Goal: Task Accomplishment & Management: Complete application form

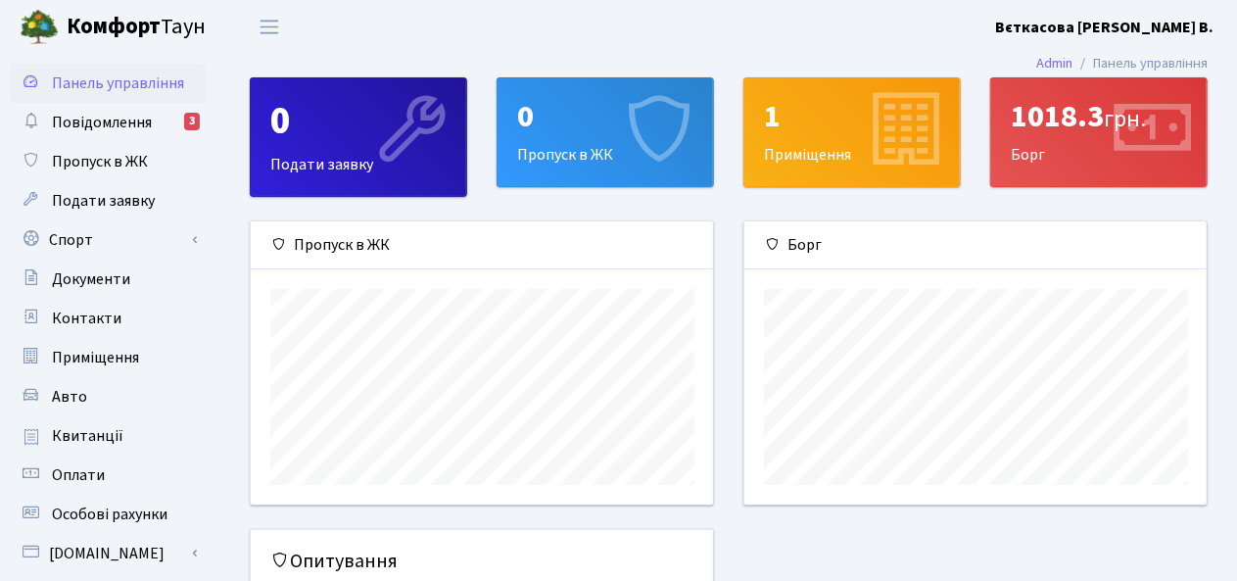
scroll to position [282, 463]
click at [108, 161] on span "Пропуск в ЖК" at bounding box center [100, 162] width 96 height 22
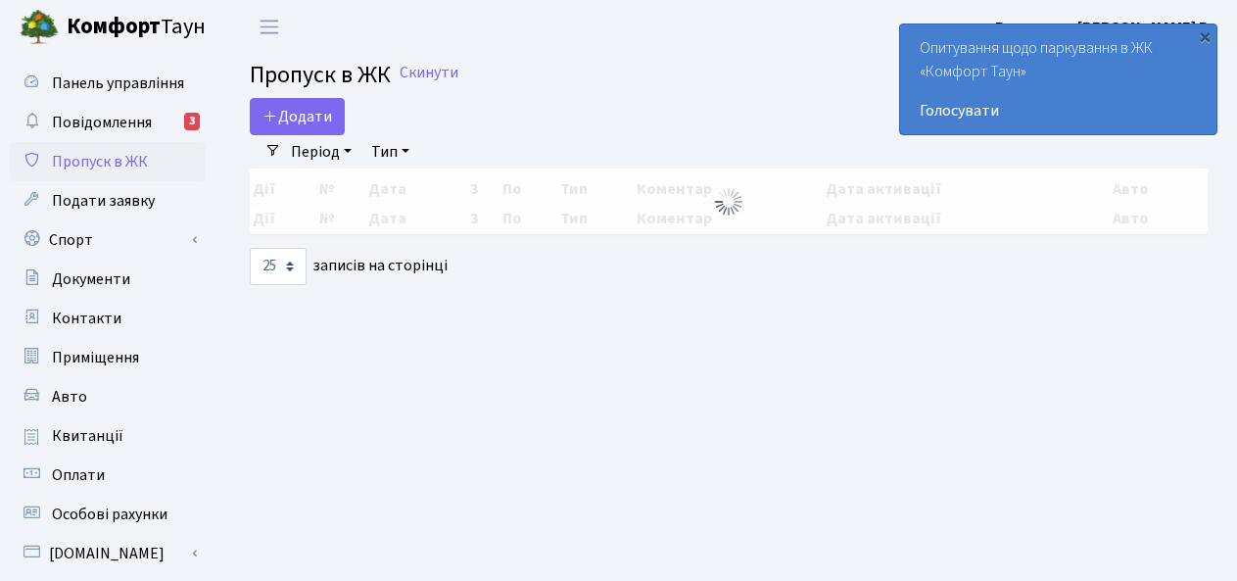
select select "25"
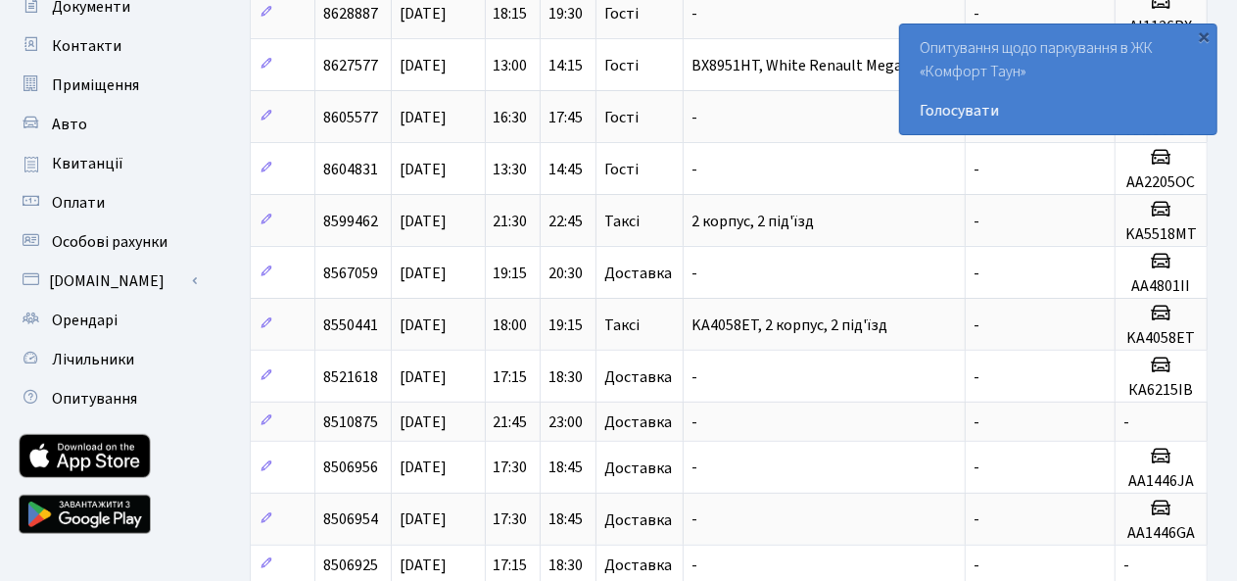
scroll to position [268, 0]
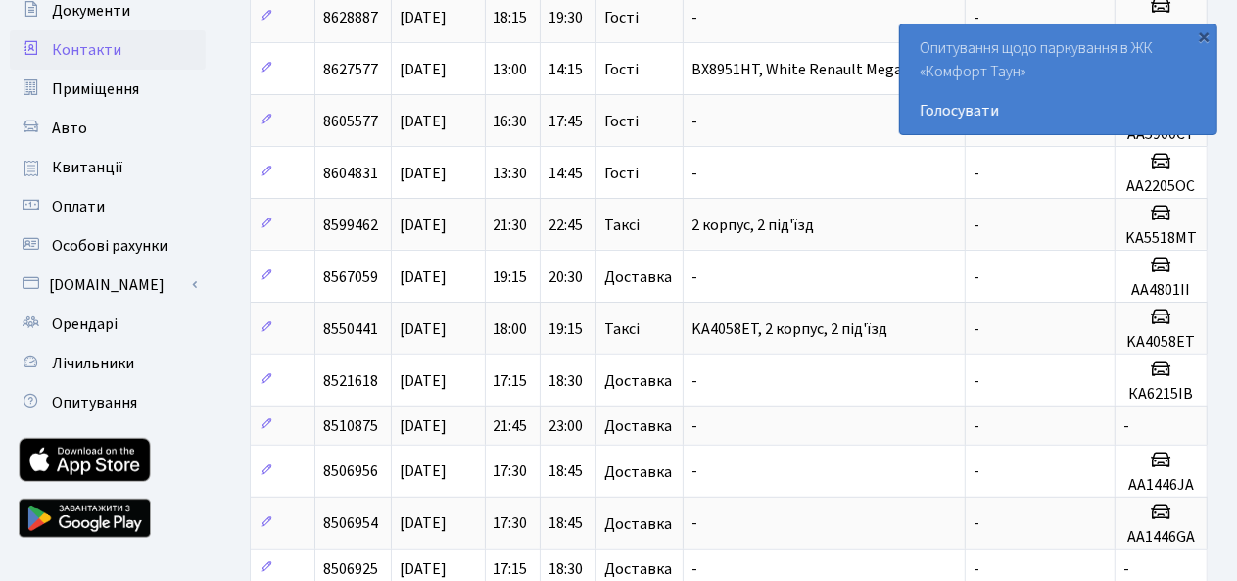
click at [81, 44] on span "Контакти" at bounding box center [87, 50] width 70 height 22
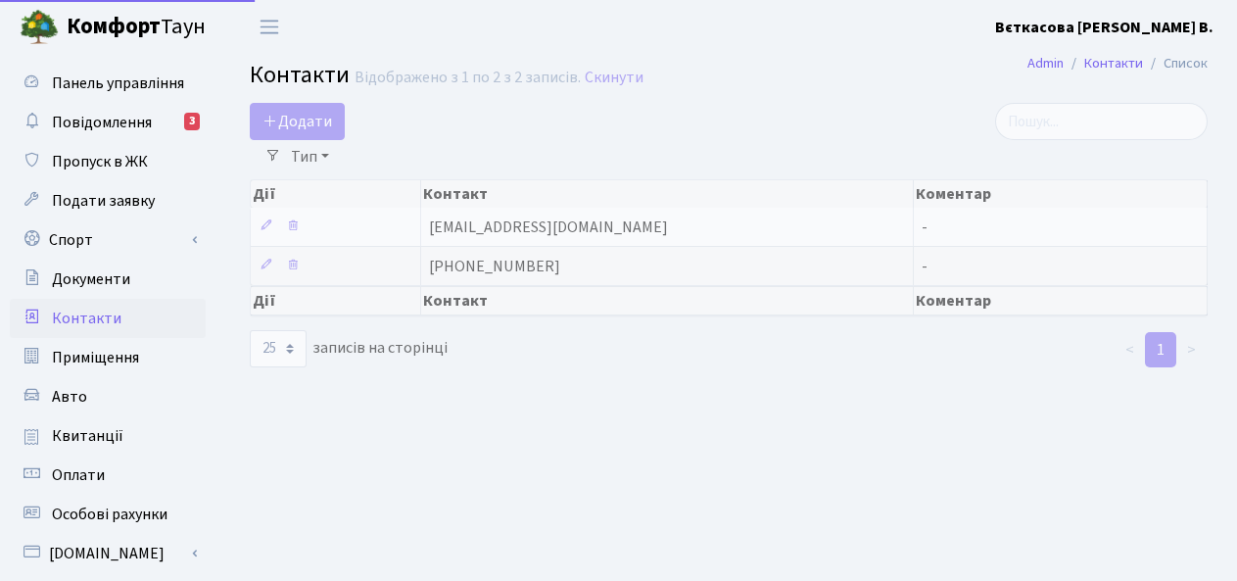
select select "25"
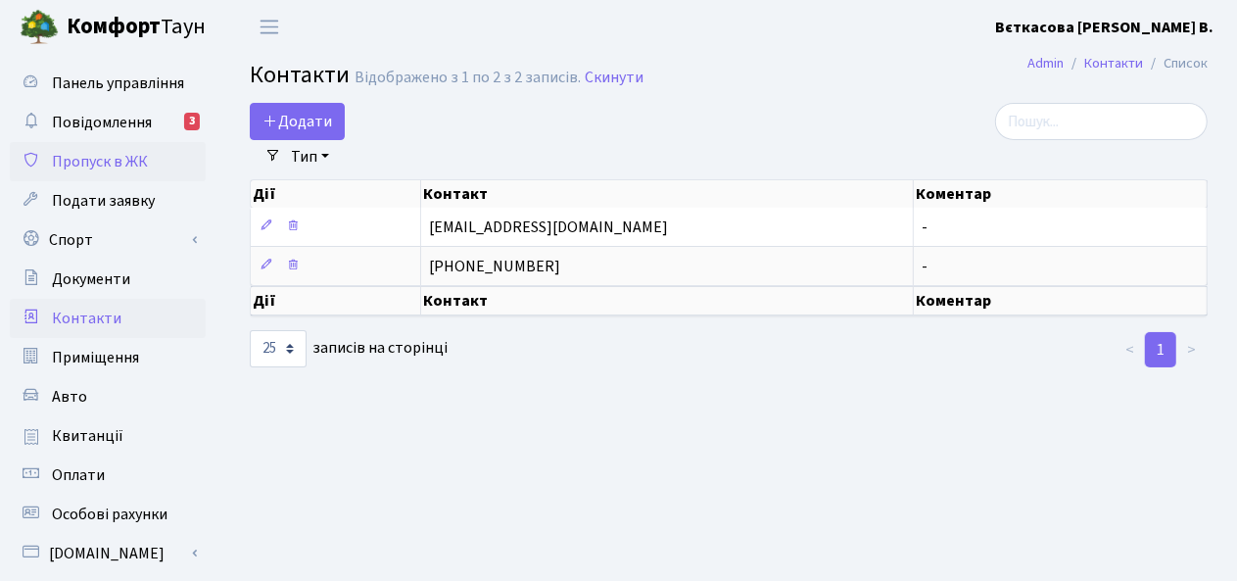
click at [92, 166] on span "Пропуск в ЖК" at bounding box center [100, 162] width 96 height 22
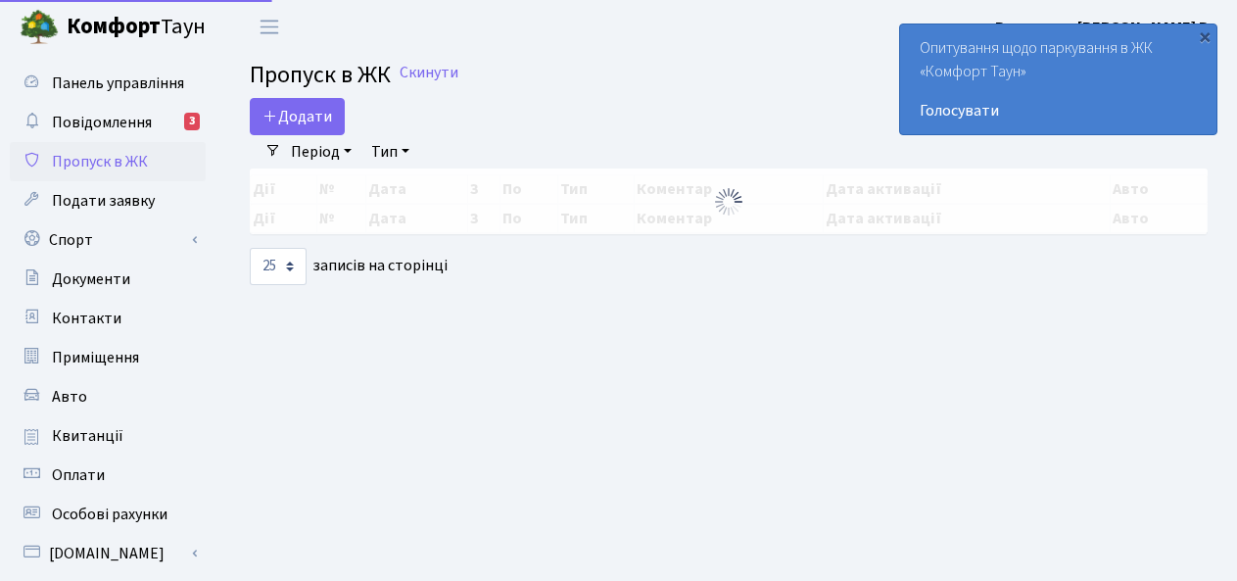
select select "25"
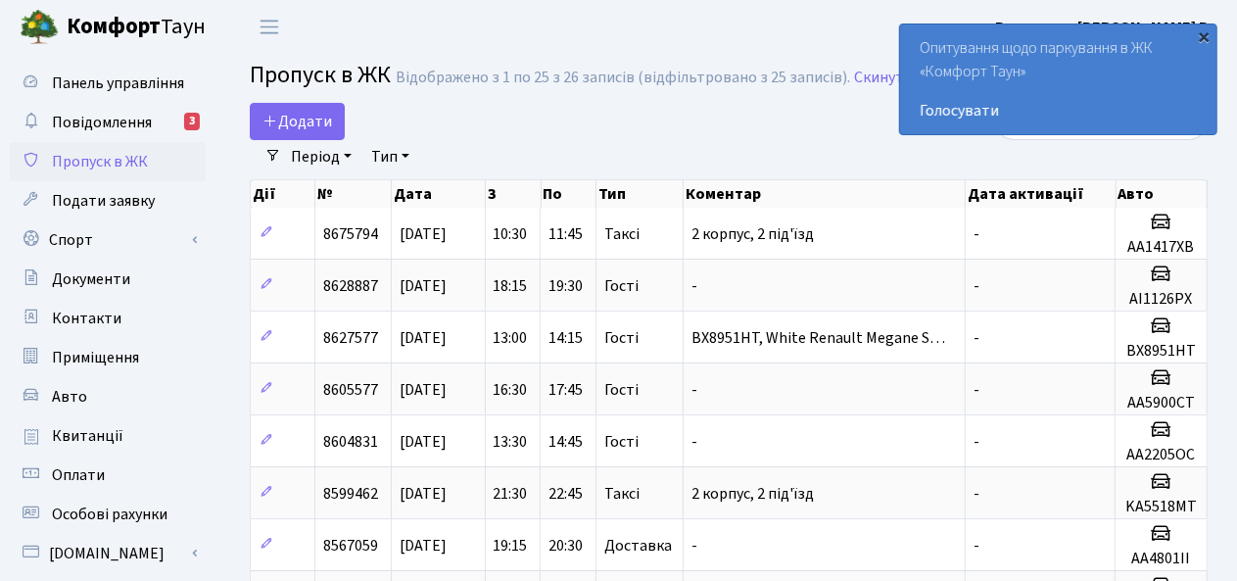
click at [1204, 35] on div "×" at bounding box center [1205, 36] width 20 height 20
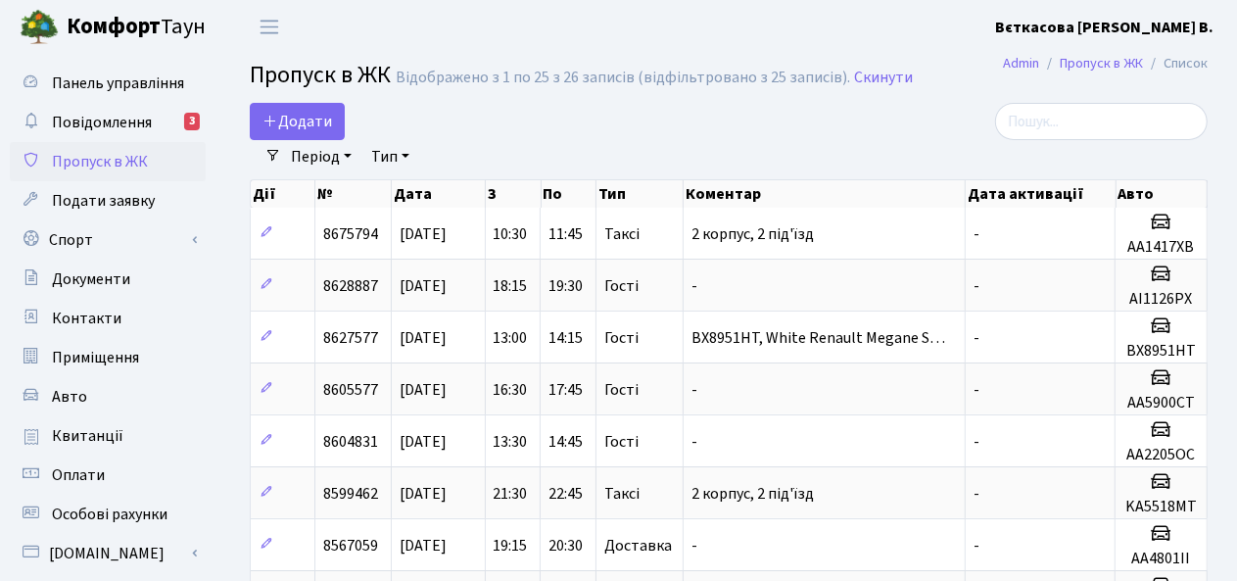
drag, startPoint x: 329, startPoint y: 31, endPoint x: 333, endPoint y: 56, distance: 24.8
click at [330, 31] on header "Комфорт Таун Вєткасова Ю. В. Мій обліковий запис Вийти" at bounding box center [618, 27] width 1237 height 54
click at [298, 122] on span "Додати" at bounding box center [297, 122] width 70 height 22
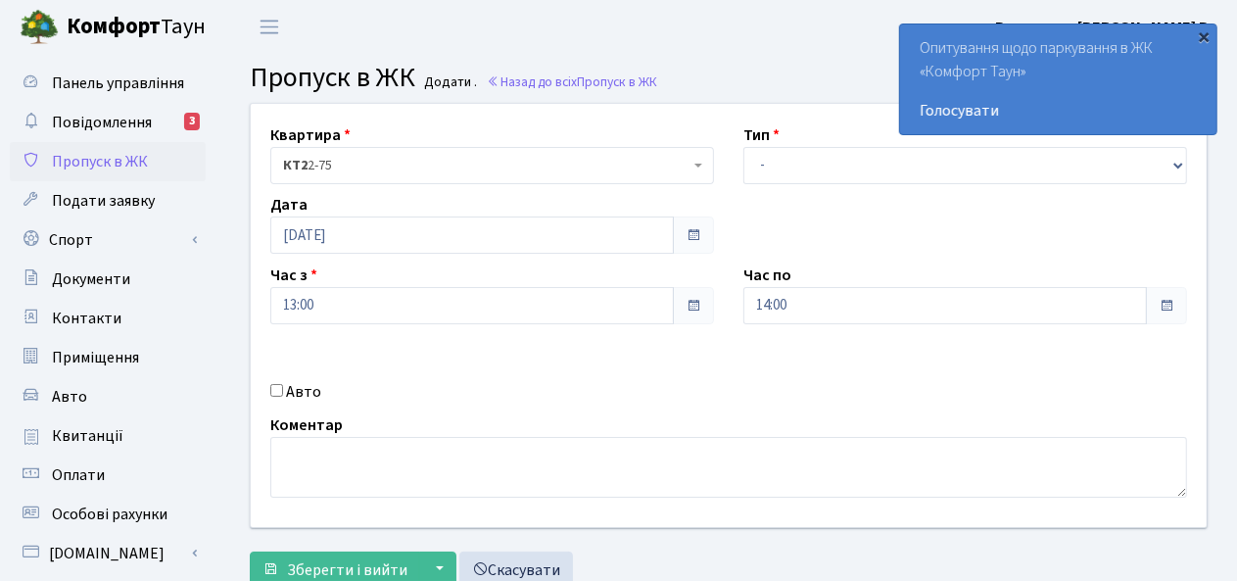
click at [1205, 35] on div "×" at bounding box center [1205, 36] width 20 height 20
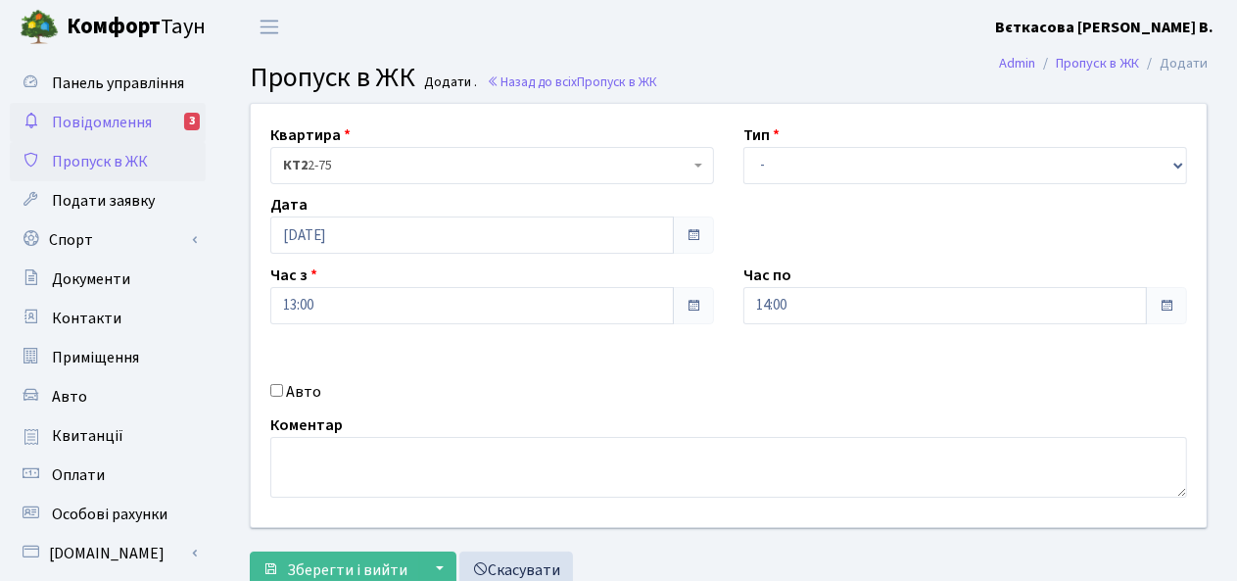
click at [110, 130] on span "Повідомлення" at bounding box center [102, 123] width 100 height 22
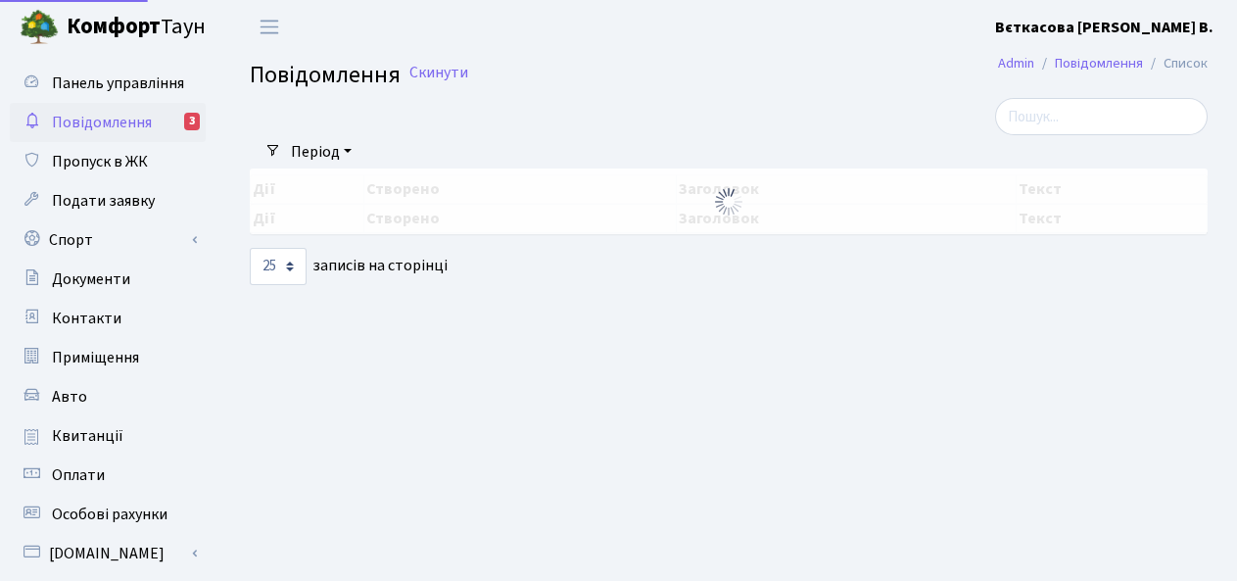
select select "25"
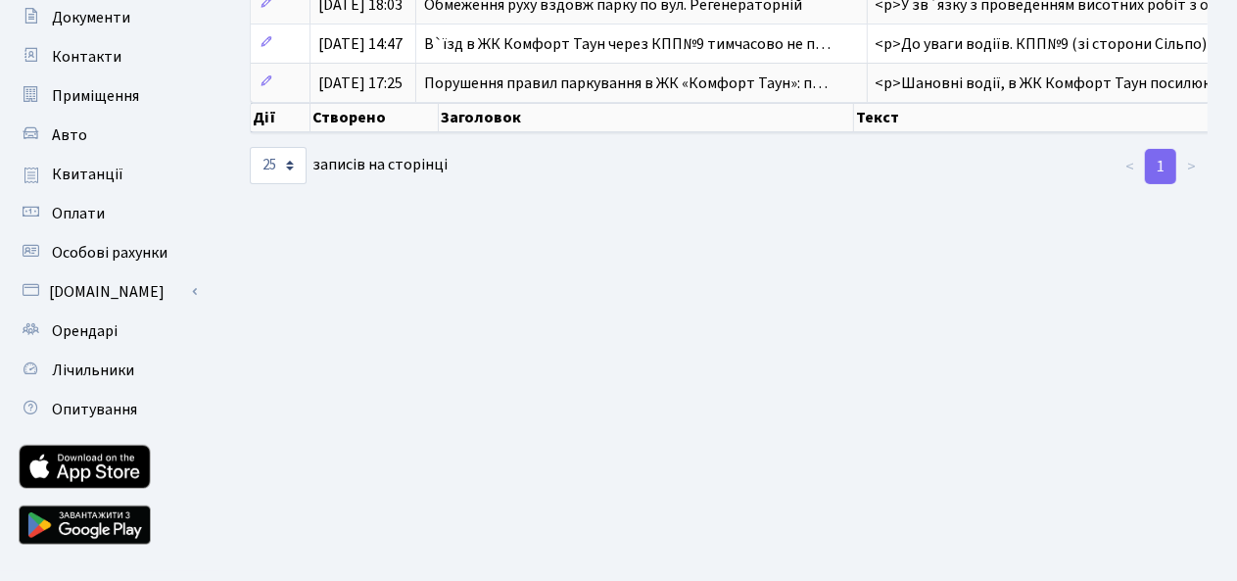
scroll to position [301, 0]
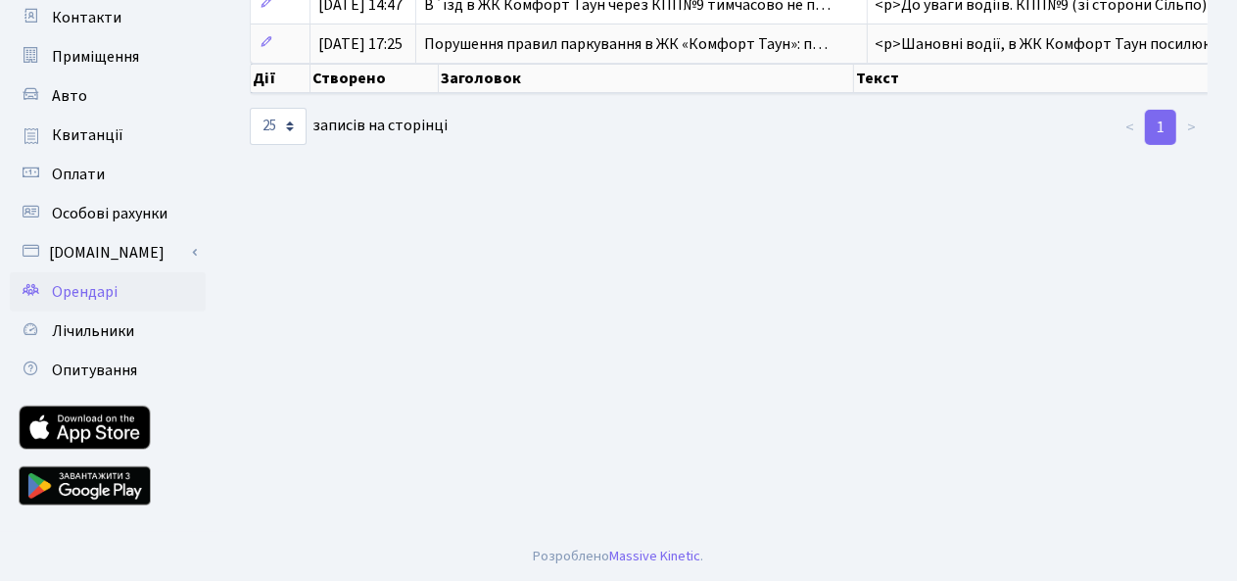
click at [72, 291] on span "Орендарі" at bounding box center [85, 292] width 66 height 22
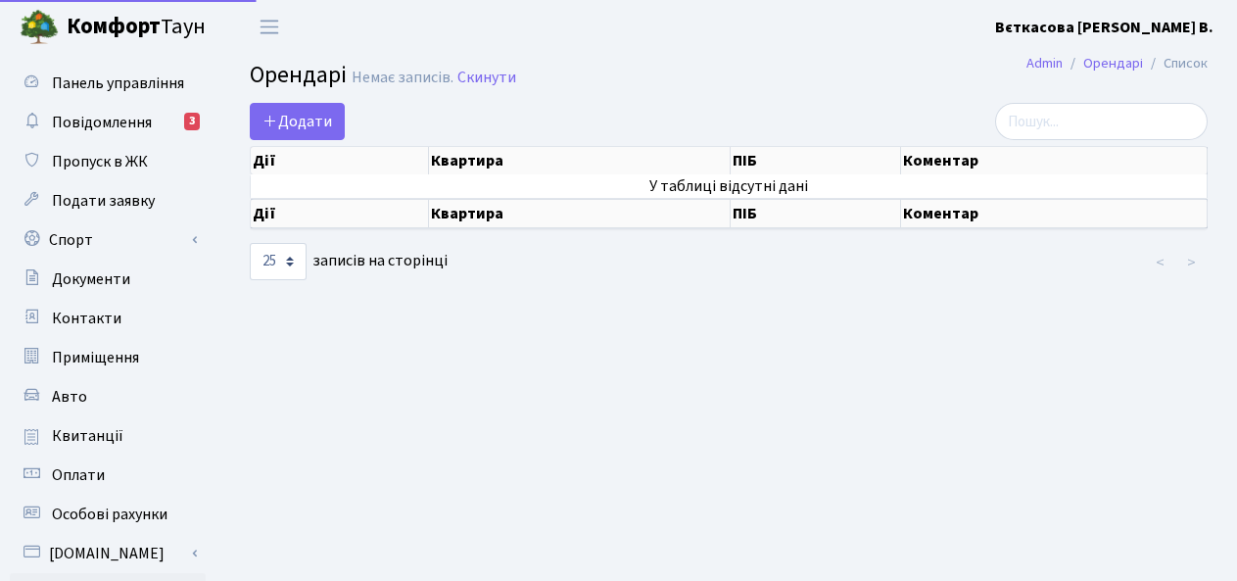
select select "25"
click at [482, 210] on th "Квартира" at bounding box center [580, 213] width 303 height 29
click at [306, 119] on span "Додати" at bounding box center [297, 122] width 70 height 22
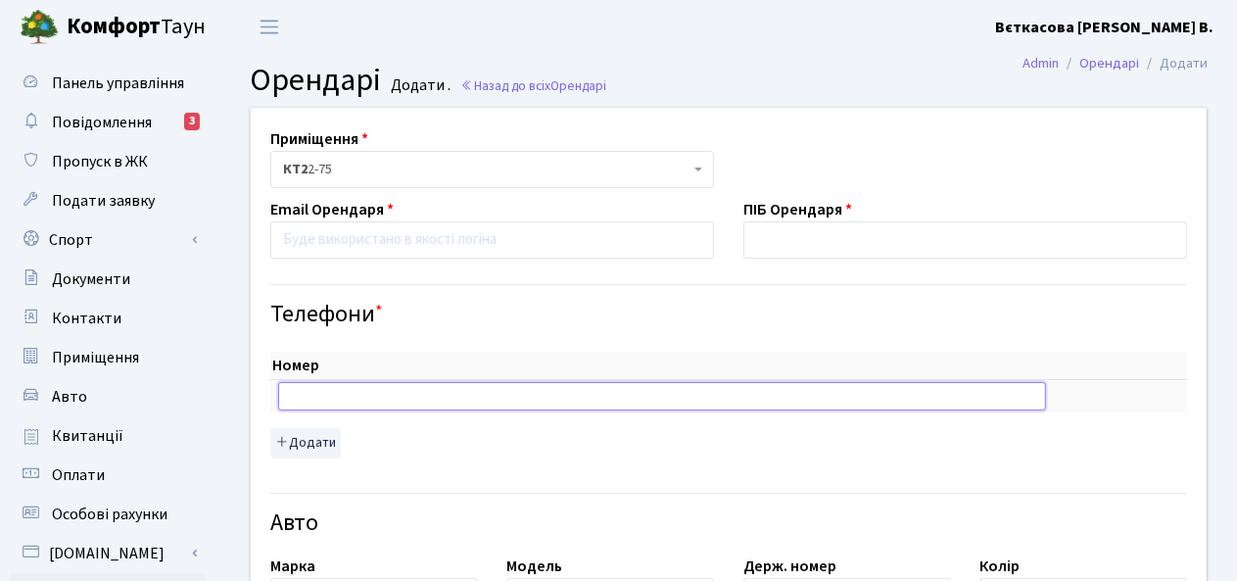
click at [348, 398] on input "text" at bounding box center [662, 395] width 768 height 27
click at [314, 397] on input "text" at bounding box center [662, 395] width 768 height 27
paste input "+380637432093"
type input "+380637432093"
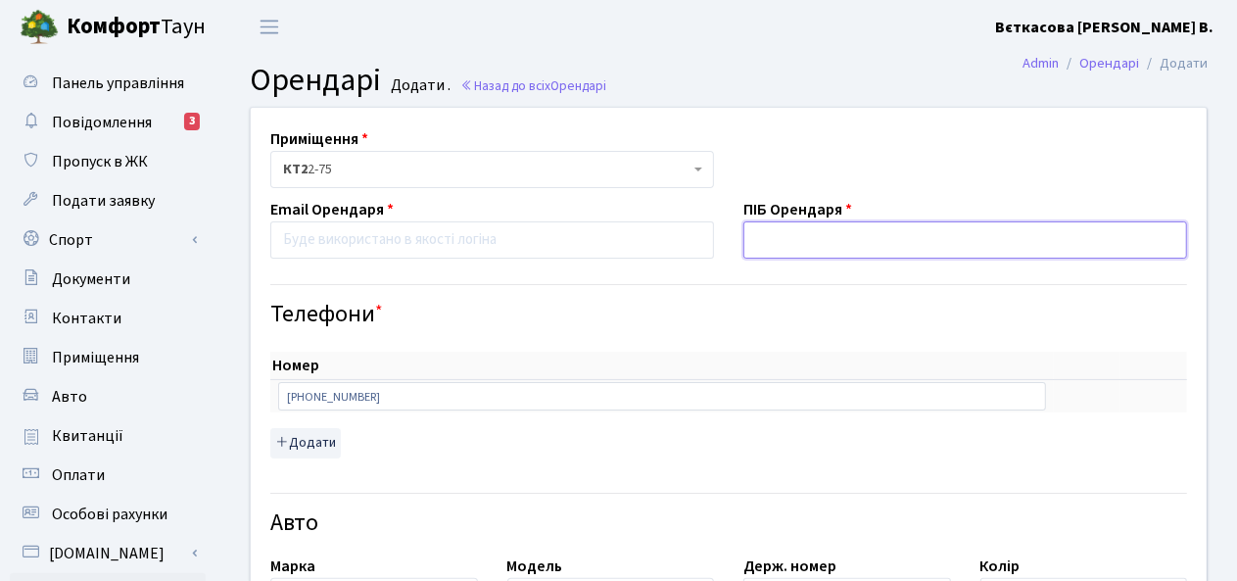
click at [773, 238] on input "text" at bounding box center [965, 239] width 444 height 37
type input "Богдан"
click at [315, 240] on input "email" at bounding box center [492, 239] width 444 height 37
type input "vetkasova.j@gmail.com"
click at [549, 367] on th "Номер" at bounding box center [661, 366] width 783 height 28
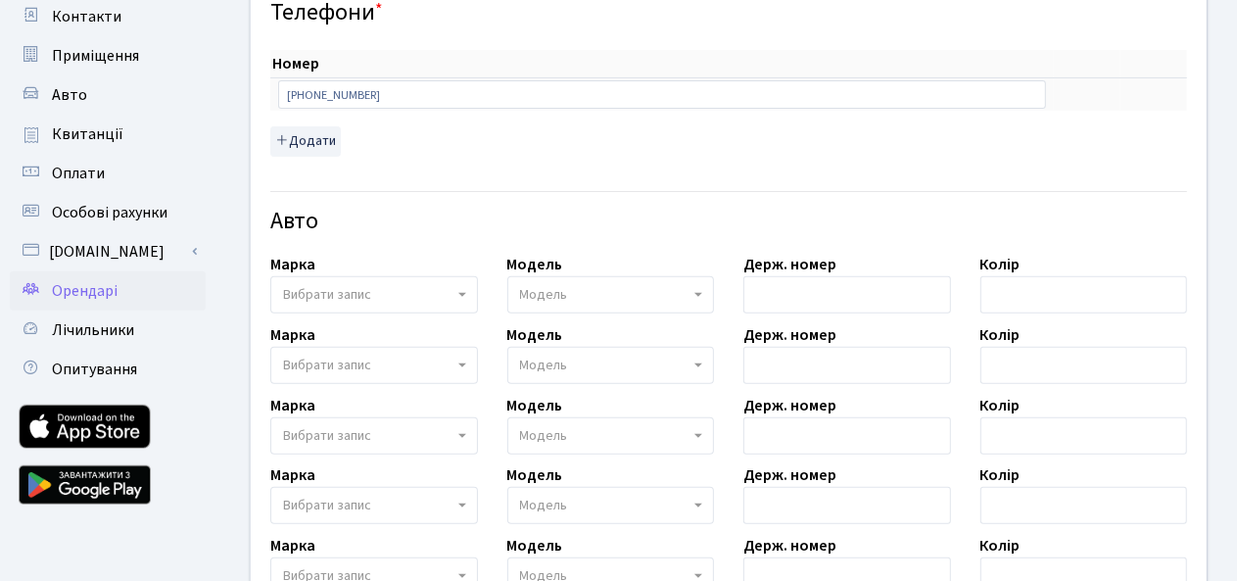
scroll to position [308, 0]
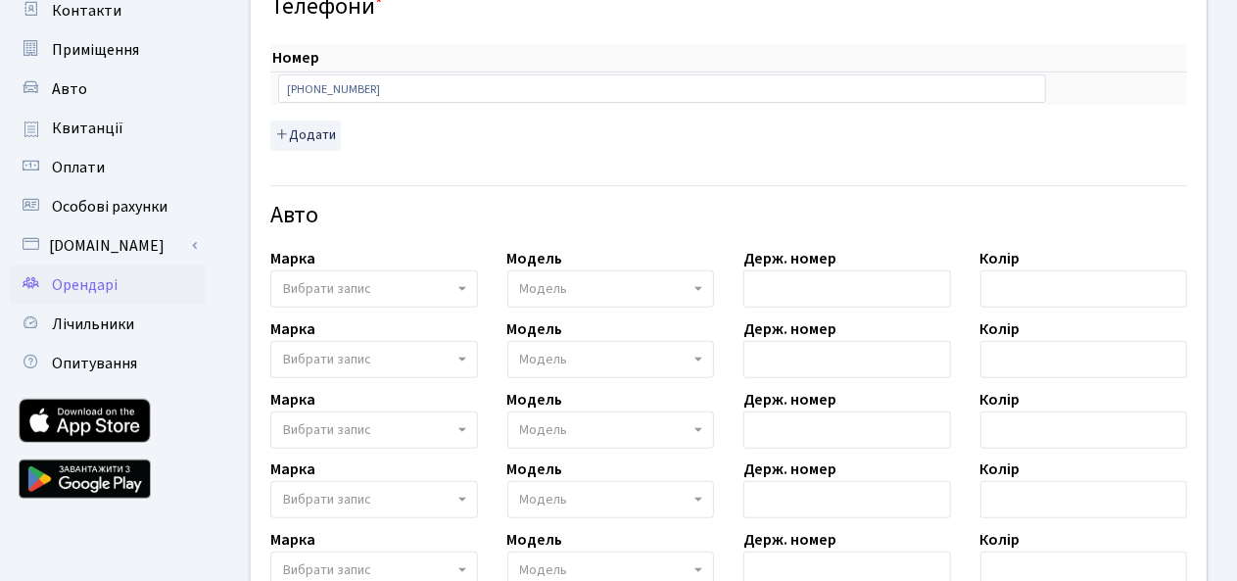
click at [460, 283] on span "Вибрати запис" at bounding box center [374, 288] width 208 height 37
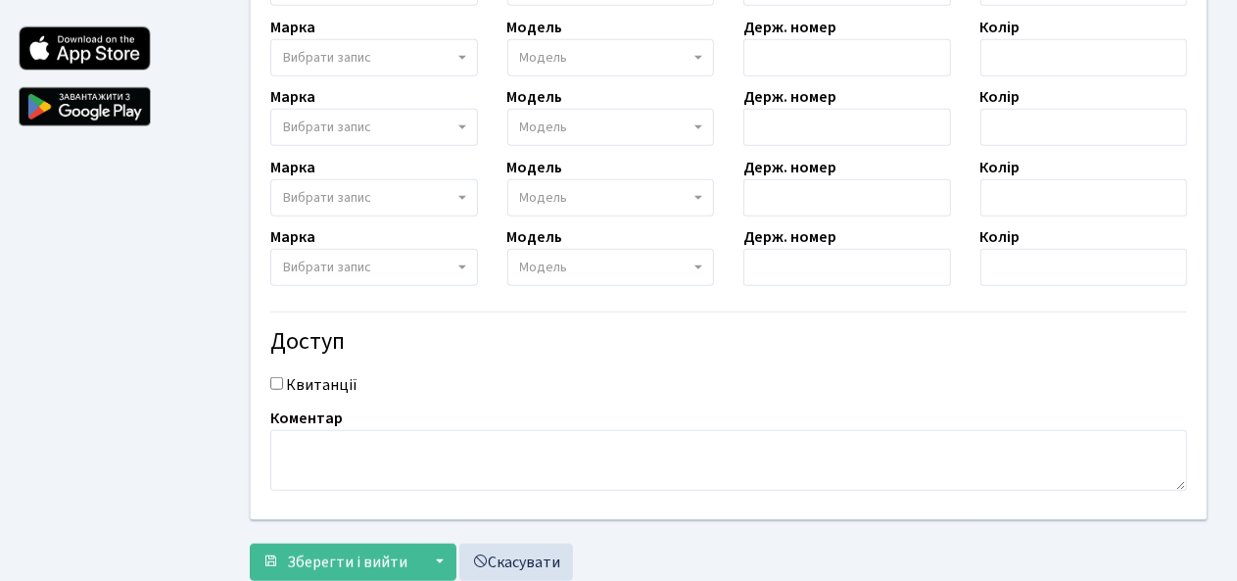
scroll to position [735, 0]
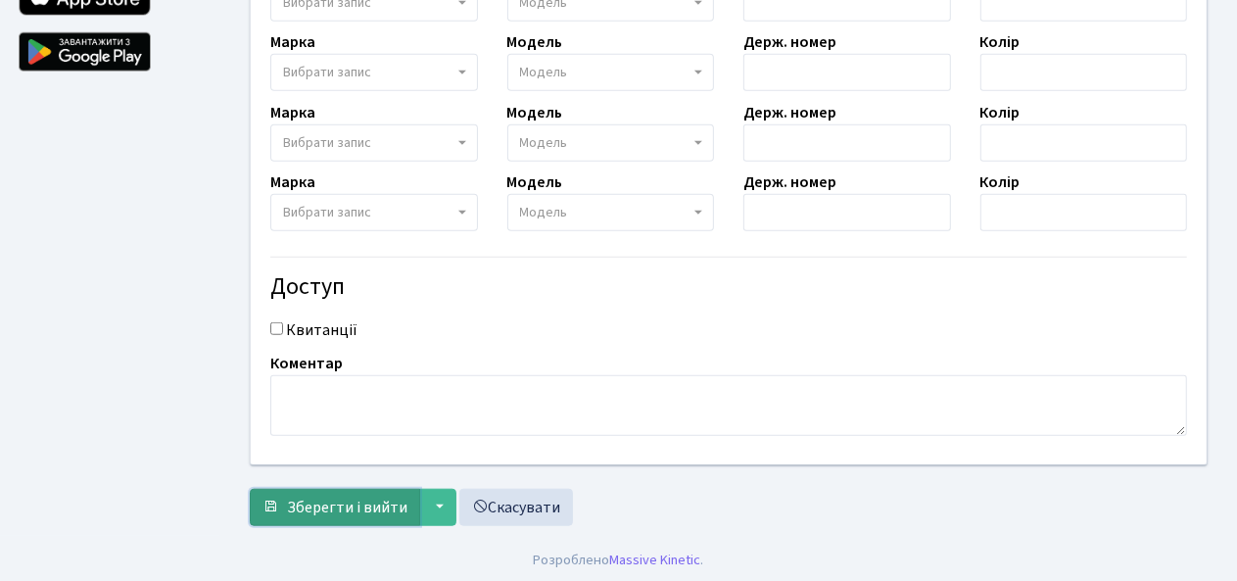
click at [326, 507] on span "Зберегти і вийти" at bounding box center [347, 508] width 120 height 22
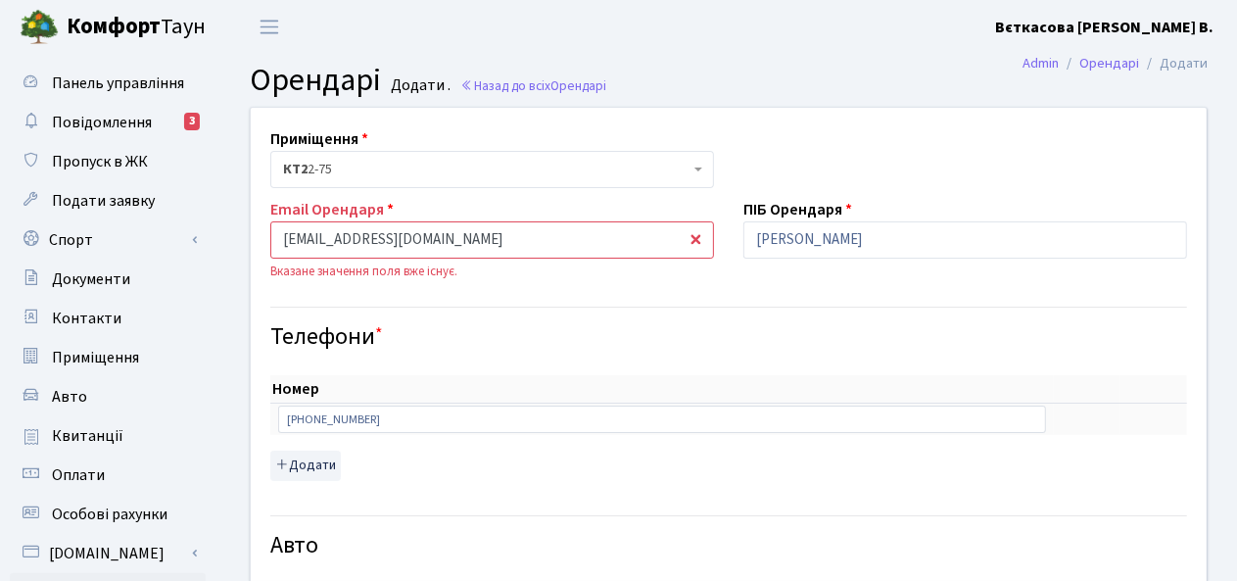
click at [690, 242] on input "[EMAIL_ADDRESS][DOMAIN_NAME]" at bounding box center [492, 239] width 444 height 37
drag, startPoint x: 489, startPoint y: 242, endPoint x: 198, endPoint y: 252, distance: 291.0
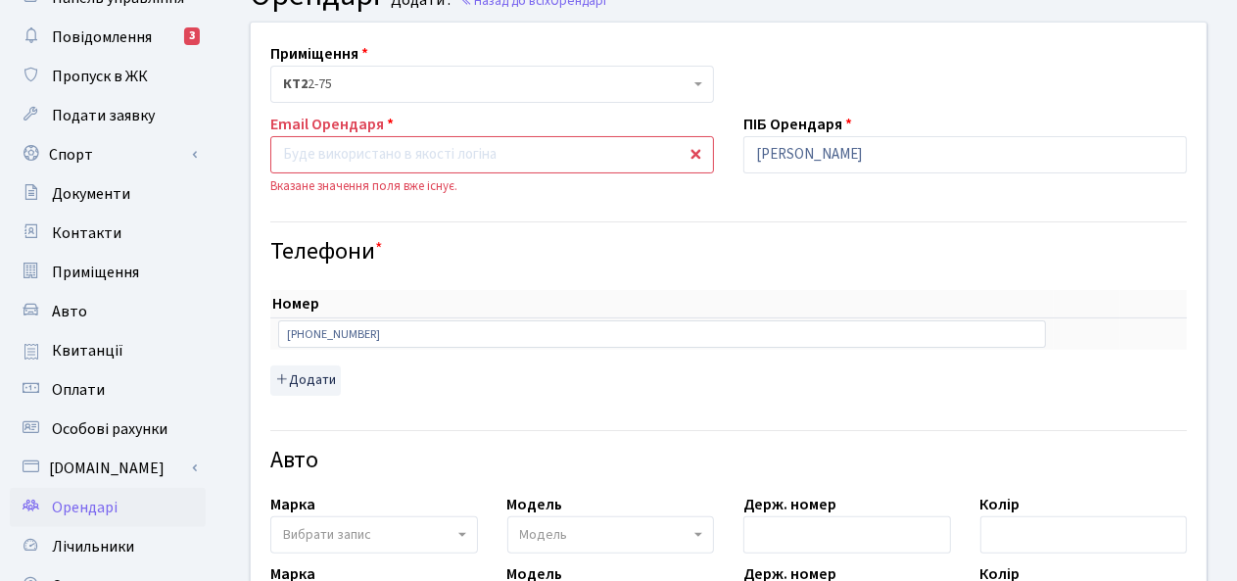
scroll to position [63, 0]
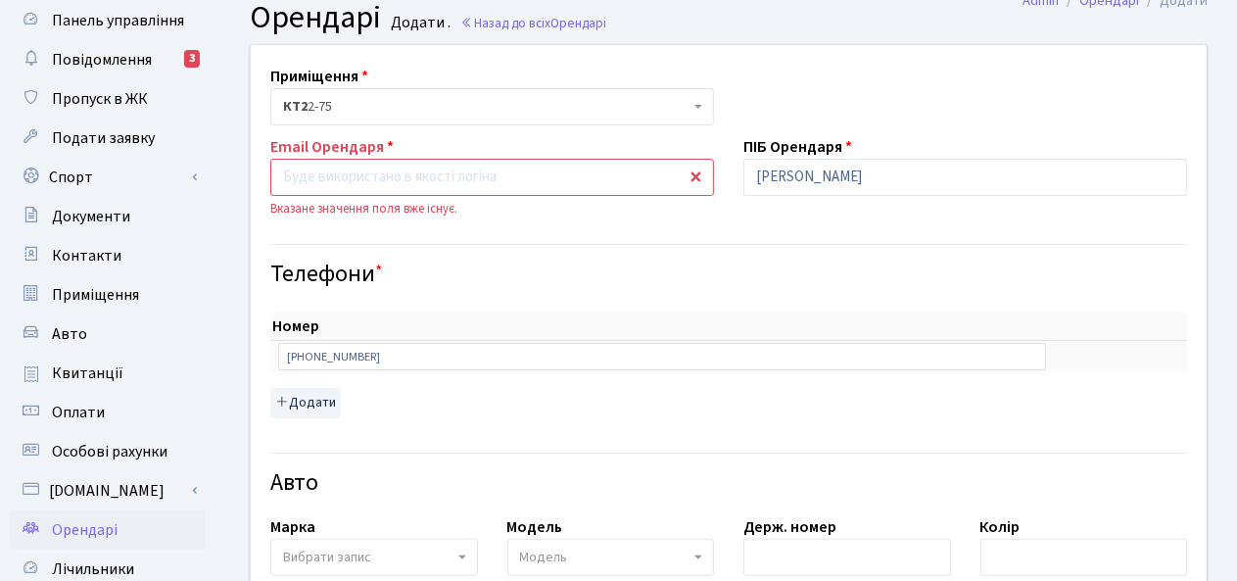
click at [302, 177] on input "email" at bounding box center [492, 177] width 444 height 37
paste input "bversh5553@gmail.com"
type input "bversh5553@gmail.com"
click at [546, 233] on div "Телефони *" at bounding box center [729, 258] width 946 height 61
click at [697, 179] on input "bversh5553@gmail.com" at bounding box center [492, 177] width 444 height 37
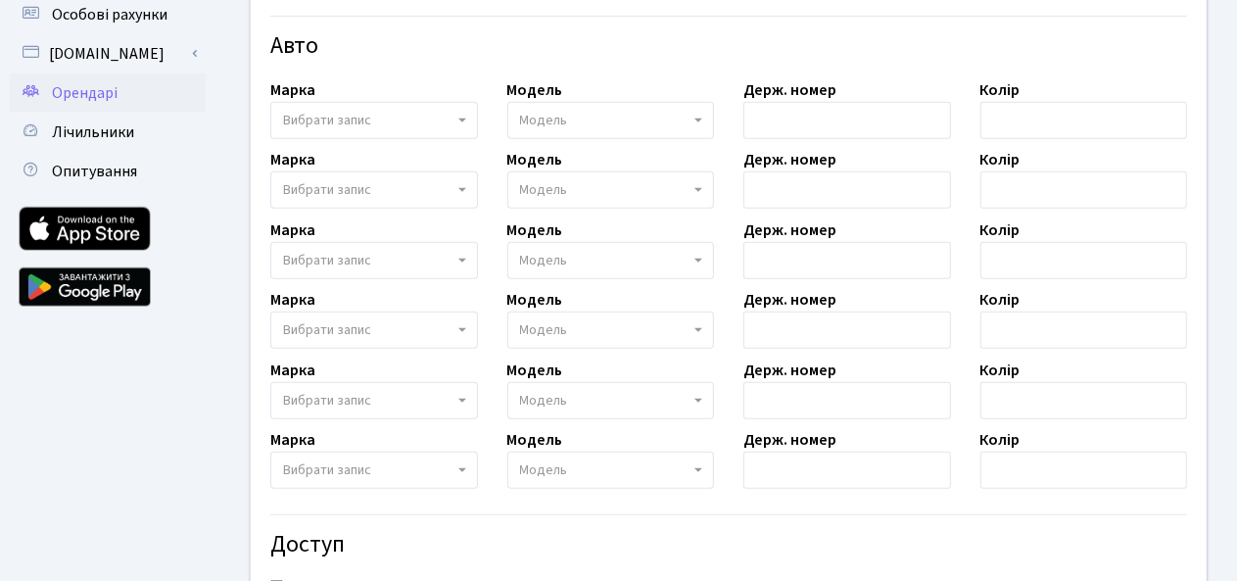
scroll to position [756, 0]
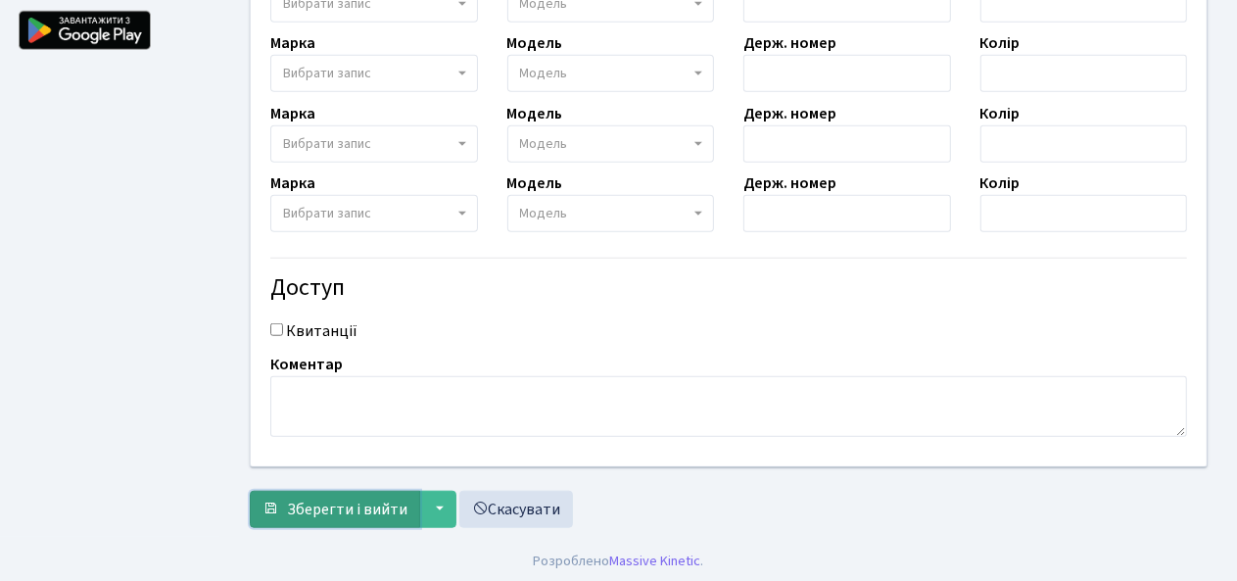
click at [364, 512] on span "Зберегти і вийти" at bounding box center [347, 509] width 120 height 22
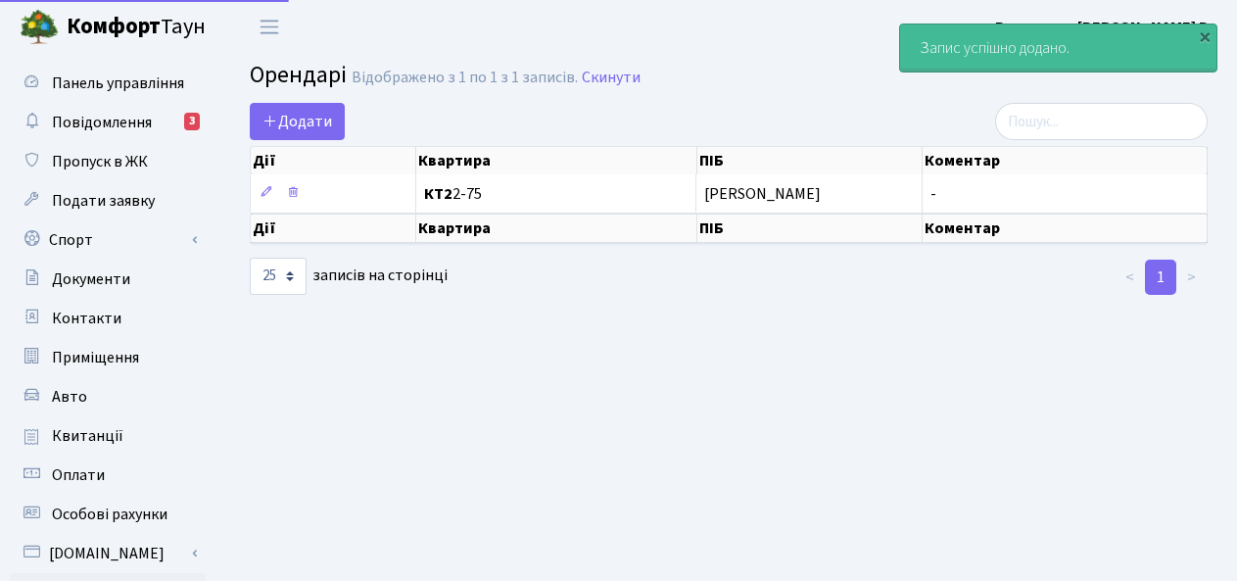
select select "25"
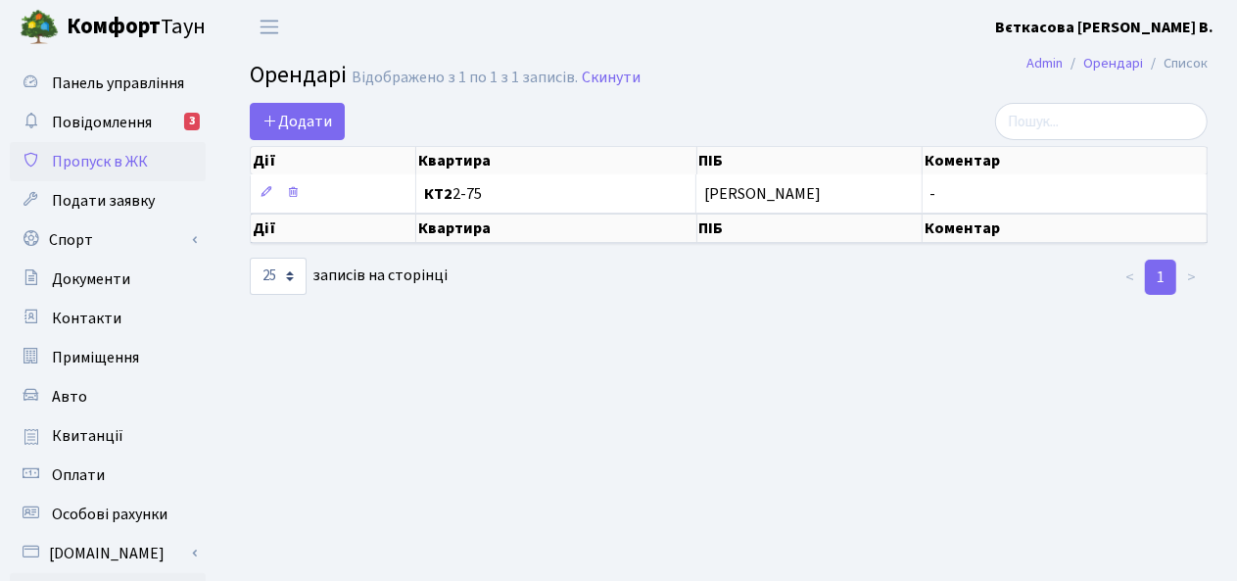
click at [85, 163] on span "Пропуск в ЖК" at bounding box center [100, 162] width 96 height 22
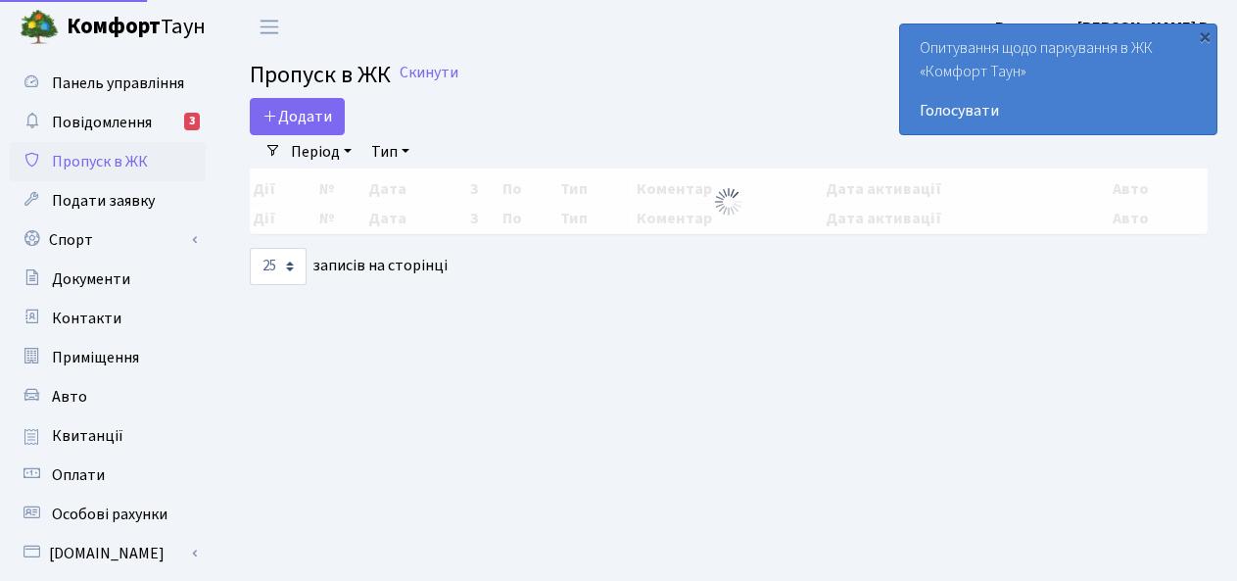
select select "25"
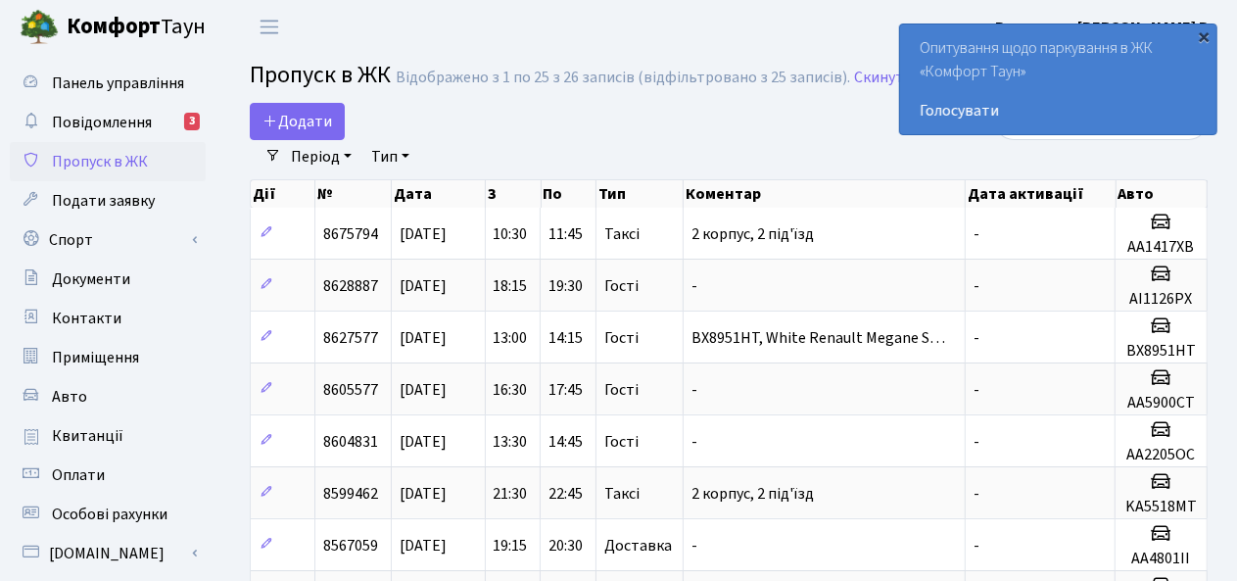
click at [1207, 34] on div "×" at bounding box center [1205, 36] width 20 height 20
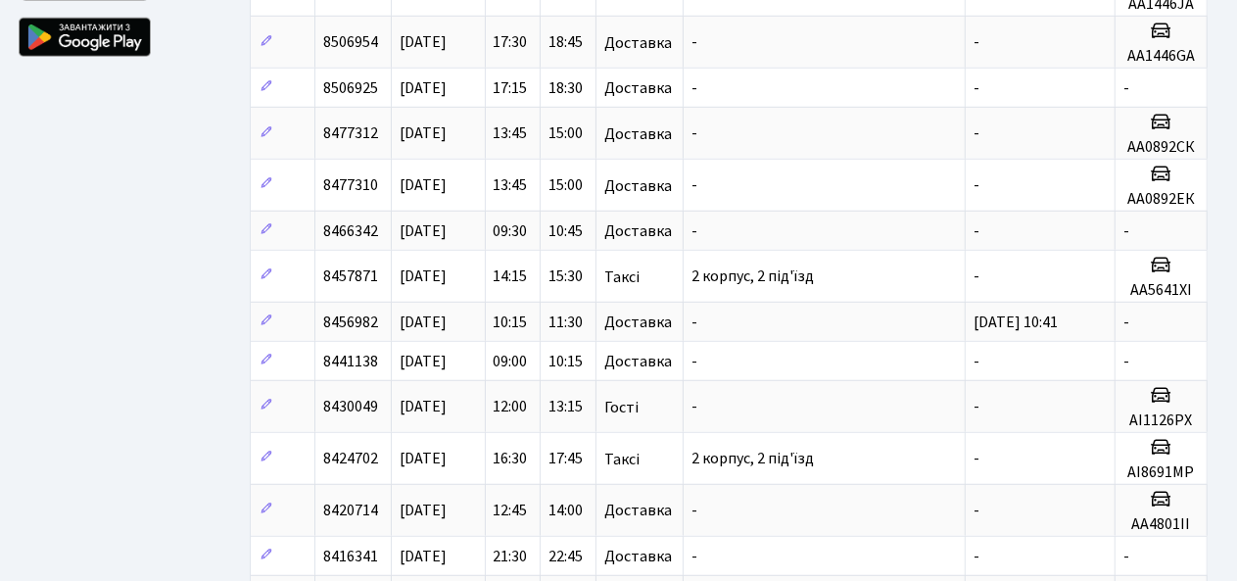
scroll to position [940, 0]
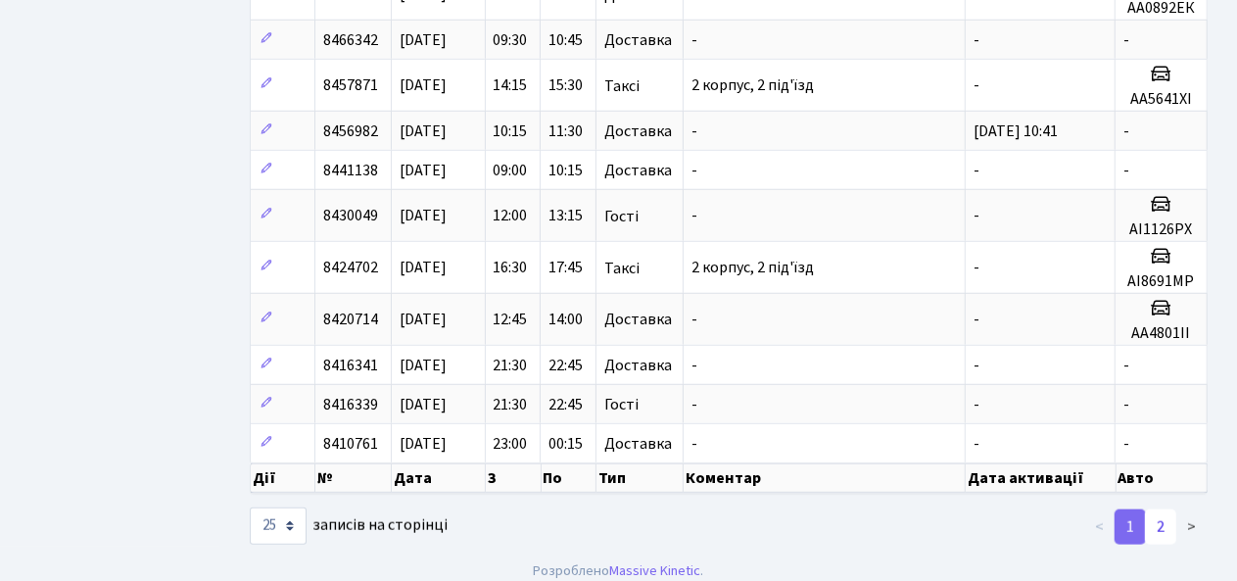
click at [1159, 512] on link "2" at bounding box center [1160, 526] width 31 height 35
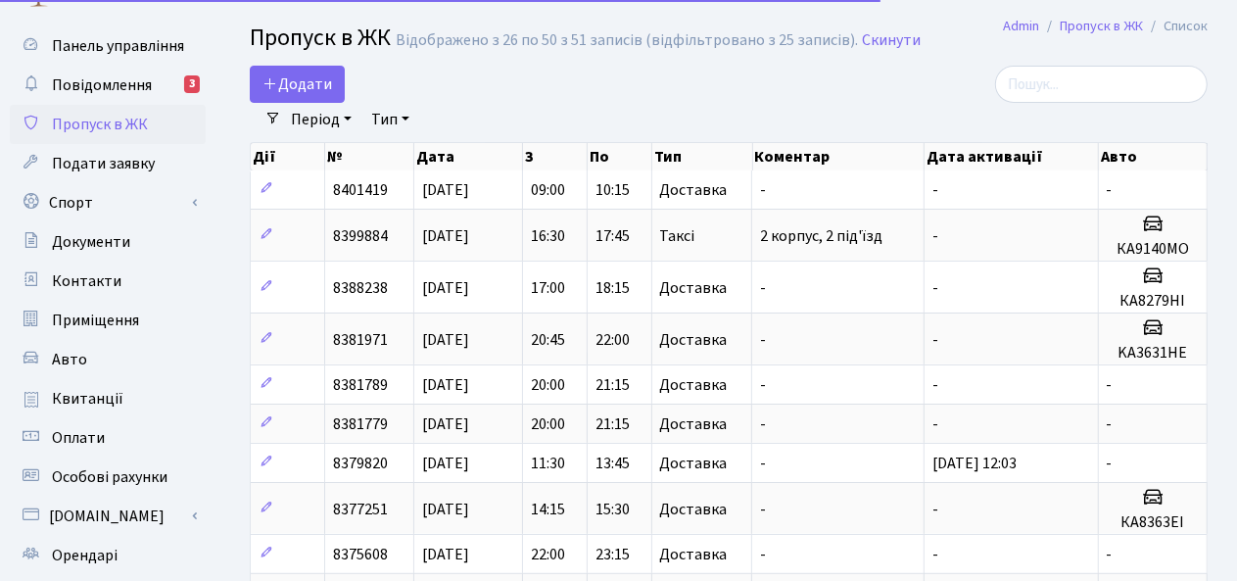
scroll to position [0, 0]
